Goal: Task Accomplishment & Management: Use online tool/utility

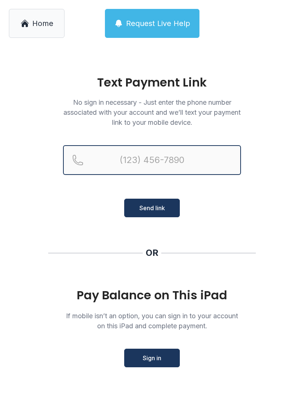
click at [164, 169] on input "Reservation phone number" at bounding box center [152, 160] width 178 height 30
type input "[PHONE_NUMBER]"
click at [152, 208] on button "Send link" at bounding box center [152, 208] width 56 height 19
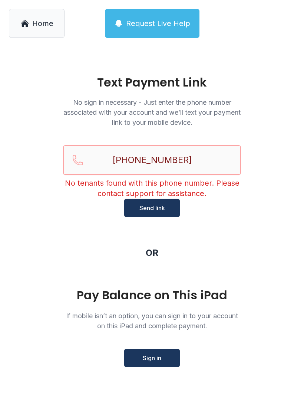
click at [152, 208] on button "Send link" at bounding box center [152, 208] width 56 height 19
click at [203, 168] on input "[PHONE_NUMBER]" at bounding box center [152, 160] width 178 height 30
click at [40, 26] on span "Home" at bounding box center [42, 23] width 21 height 10
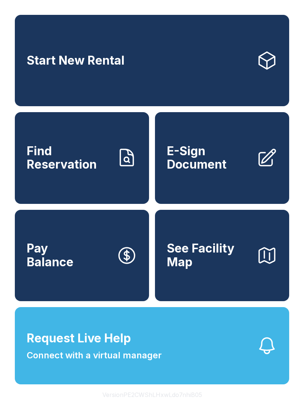
click at [77, 277] on link "Pay Balance" at bounding box center [82, 255] width 134 height 91
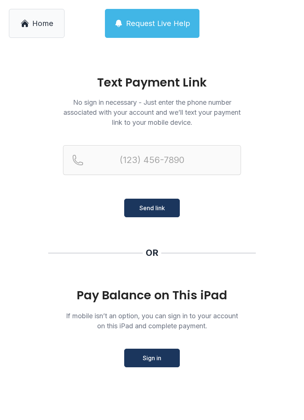
click at [161, 351] on button "Sign in" at bounding box center [152, 358] width 56 height 19
